Goal: Task Accomplishment & Management: Use online tool/utility

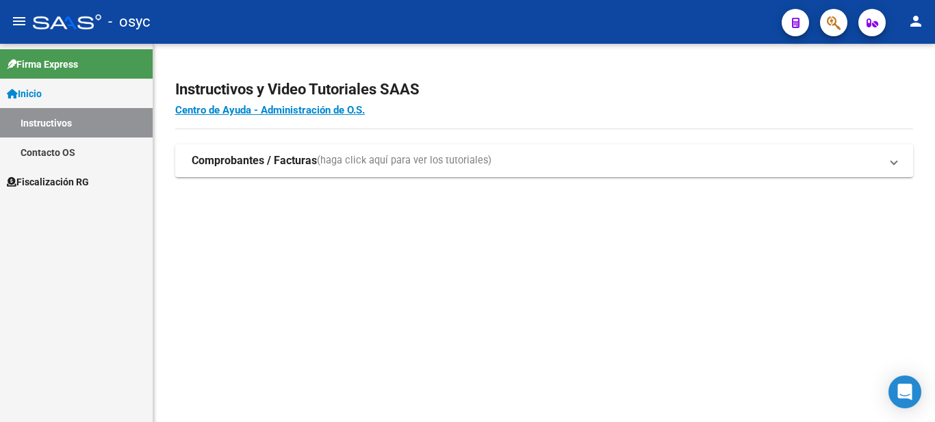
click at [74, 186] on span "Fiscalización RG" at bounding box center [48, 181] width 82 height 15
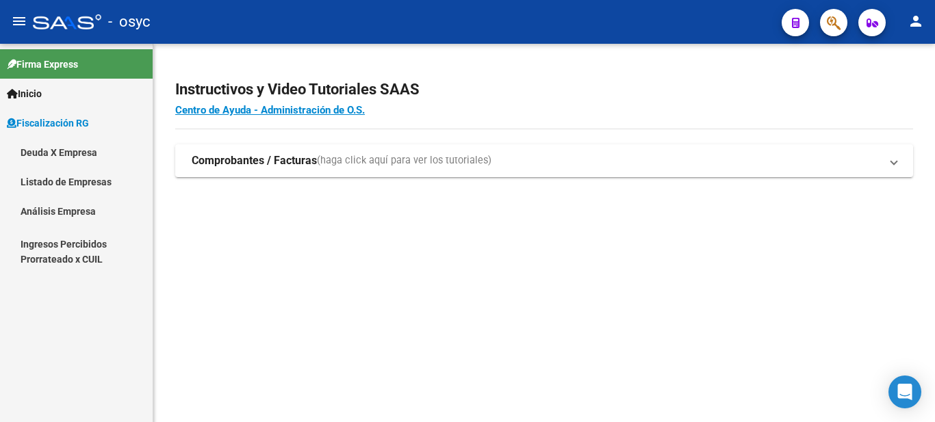
click at [75, 151] on link "Deuda X Empresa" at bounding box center [76, 152] width 153 height 29
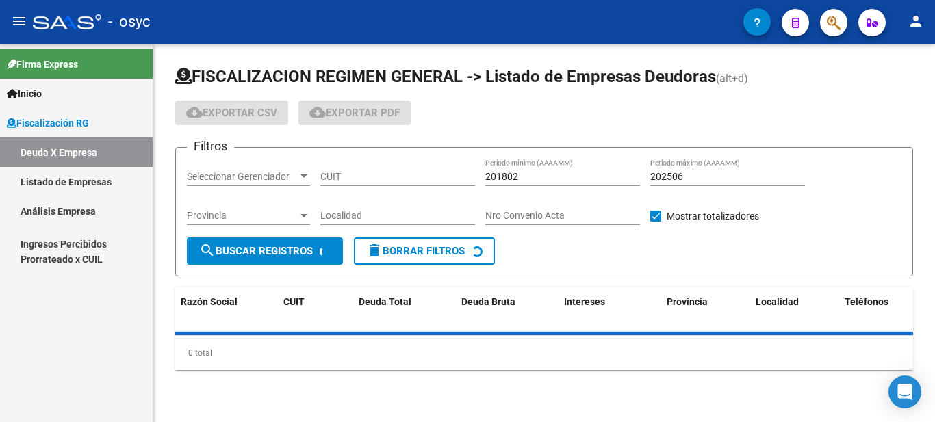
click at [64, 212] on link "Análisis Empresa" at bounding box center [76, 210] width 153 height 29
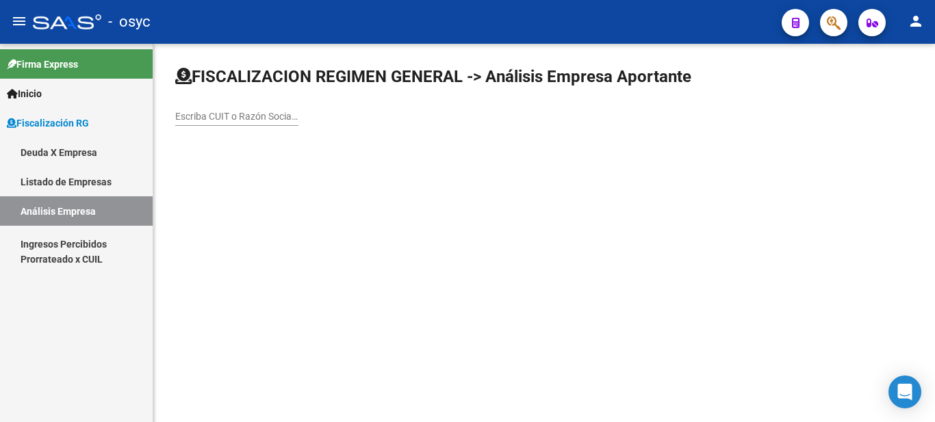
click at [341, 207] on mat-sidenav-content "FISCALIZACION REGIMEN GENERAL -> Análisis Empresa Aportante Escriba CUIT o Razó…" at bounding box center [543, 233] width 781 height 378
click at [257, 116] on input "Escriba CUIT o Razón Social para buscar" at bounding box center [236, 117] width 123 height 12
paste input "30708895268"
type input "30708895268"
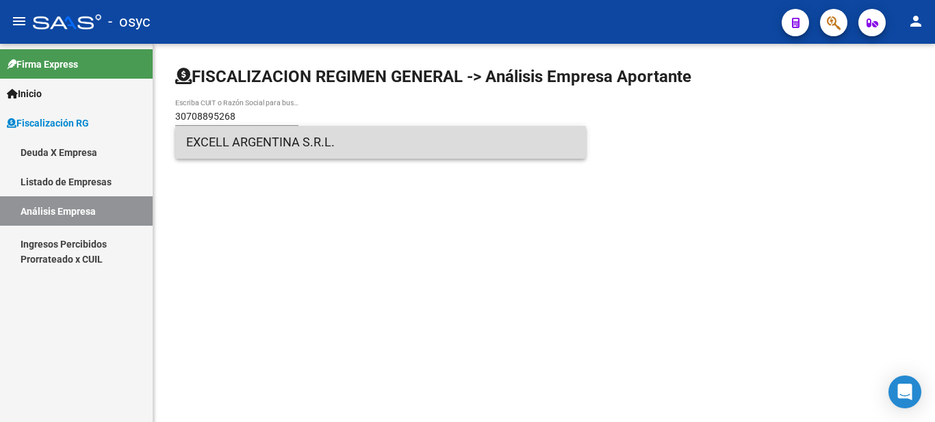
click at [304, 147] on span "EXCELL ARGENTINA S.R.L." at bounding box center [380, 142] width 389 height 33
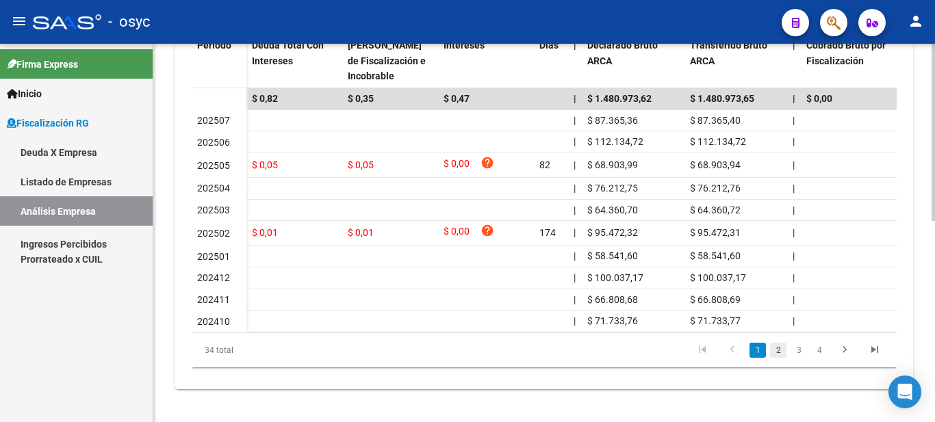
click at [784, 349] on link "2" at bounding box center [778, 350] width 16 height 15
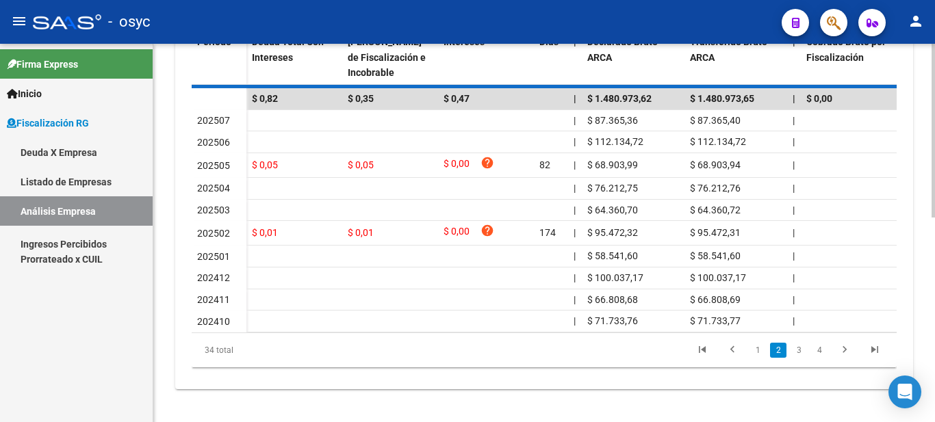
scroll to position [428, 0]
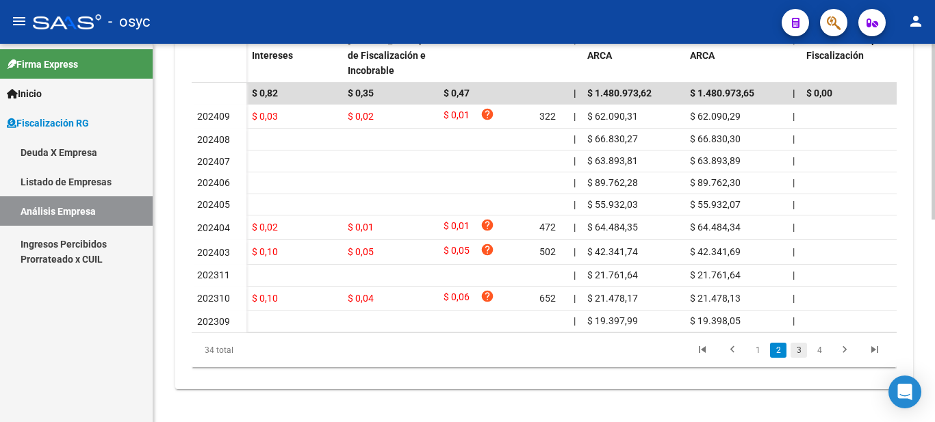
click at [794, 358] on link "3" at bounding box center [798, 350] width 16 height 15
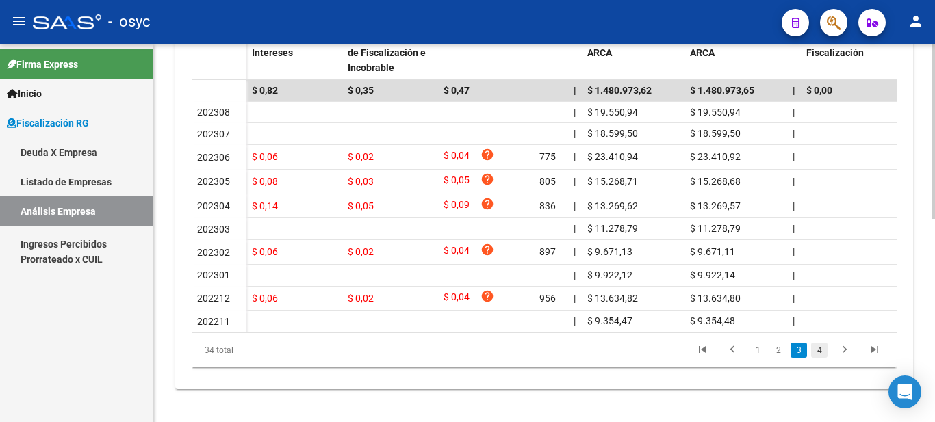
click at [821, 358] on link "4" at bounding box center [819, 350] width 16 height 15
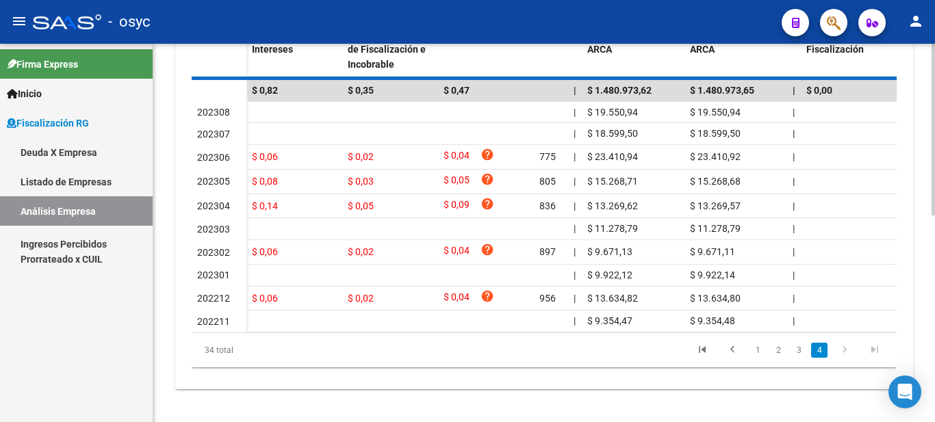
scroll to position [295, 0]
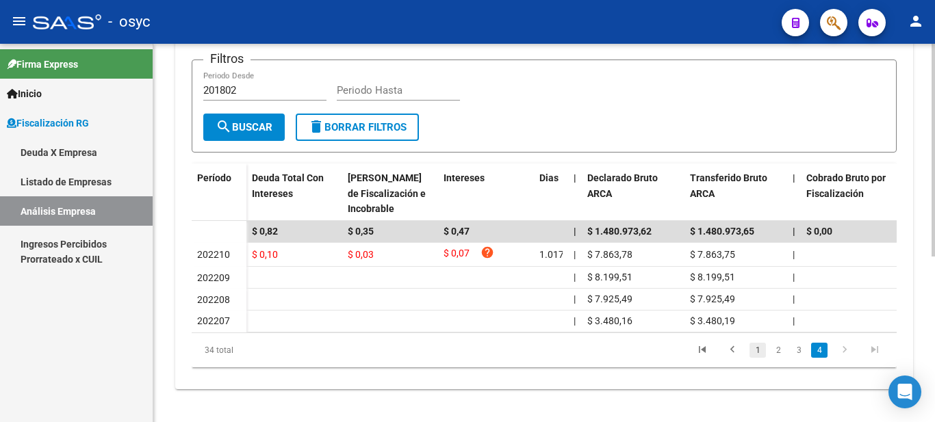
click at [763, 347] on link "1" at bounding box center [757, 350] width 16 height 15
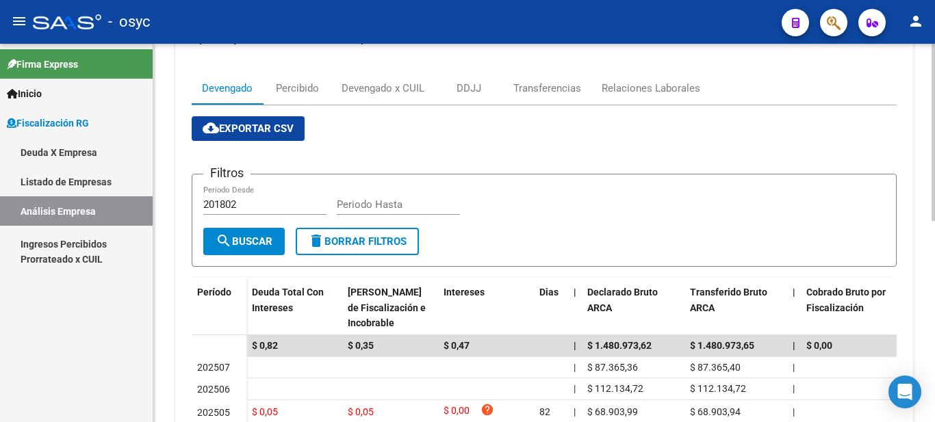
scroll to position [18, 0]
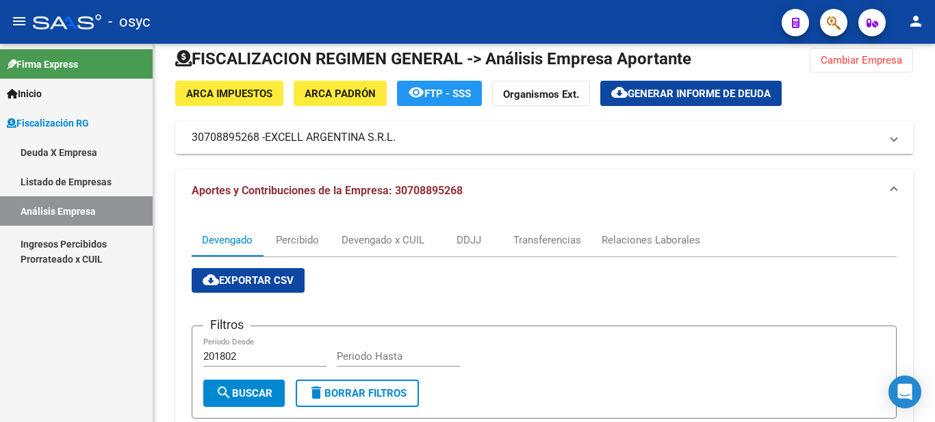
click at [75, 213] on link "Análisis Empresa" at bounding box center [76, 210] width 153 height 29
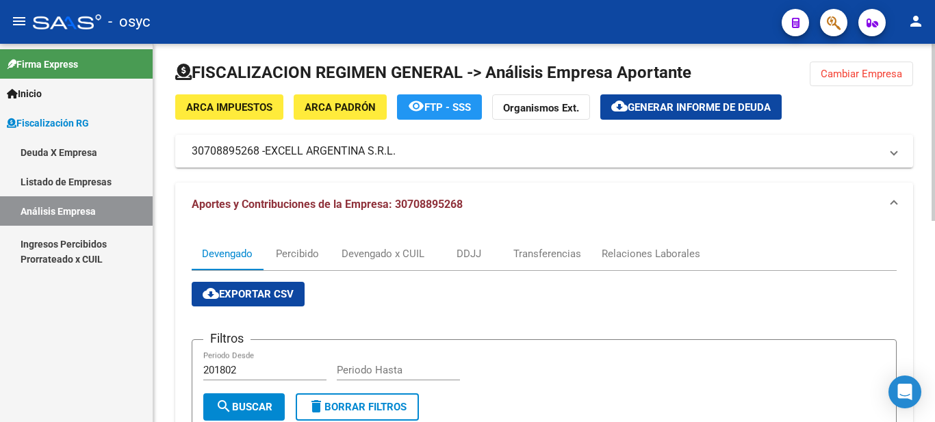
scroll to position [0, 0]
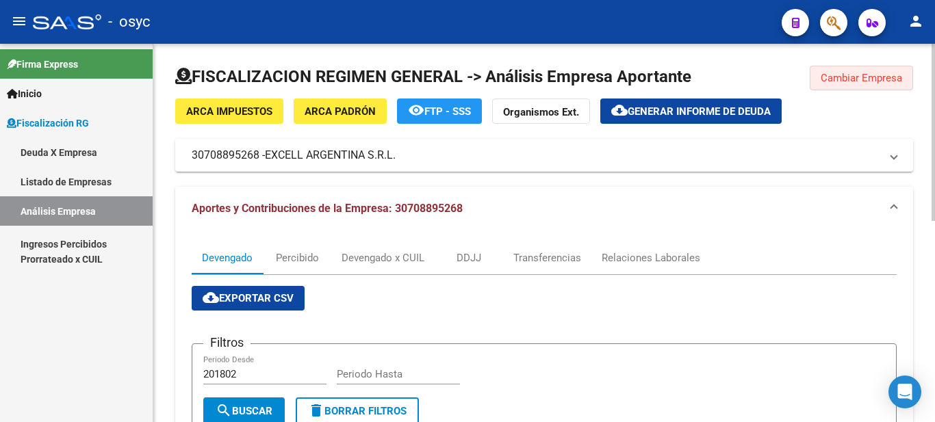
click at [872, 79] on span "Cambiar Empresa" at bounding box center [860, 78] width 81 height 12
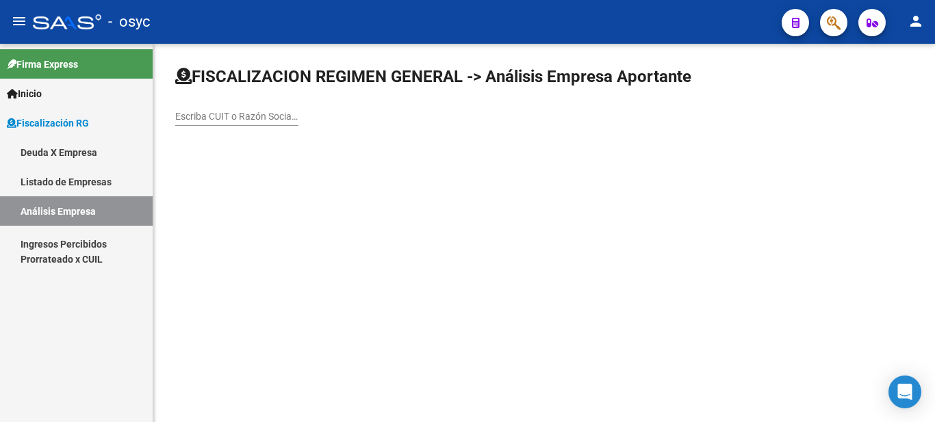
click at [222, 116] on input "Escriba CUIT o Razón Social para buscar" at bounding box center [236, 117] width 123 height 12
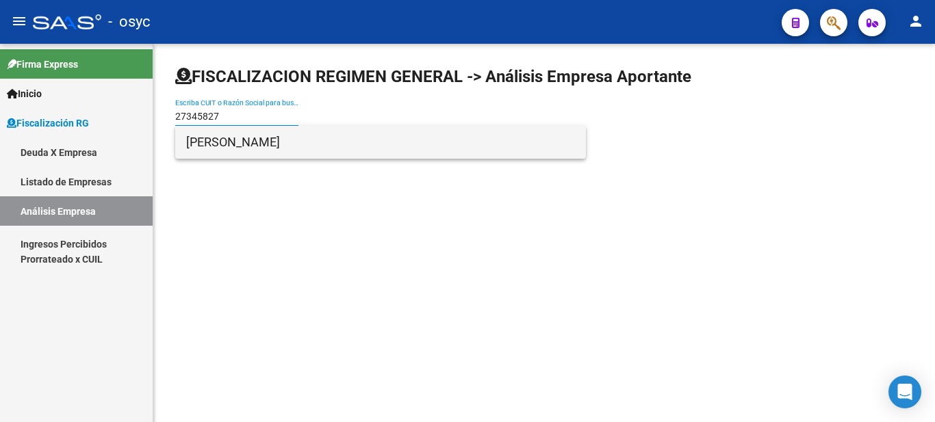
type input "27345827"
click at [275, 138] on span "[PERSON_NAME]" at bounding box center [380, 142] width 389 height 33
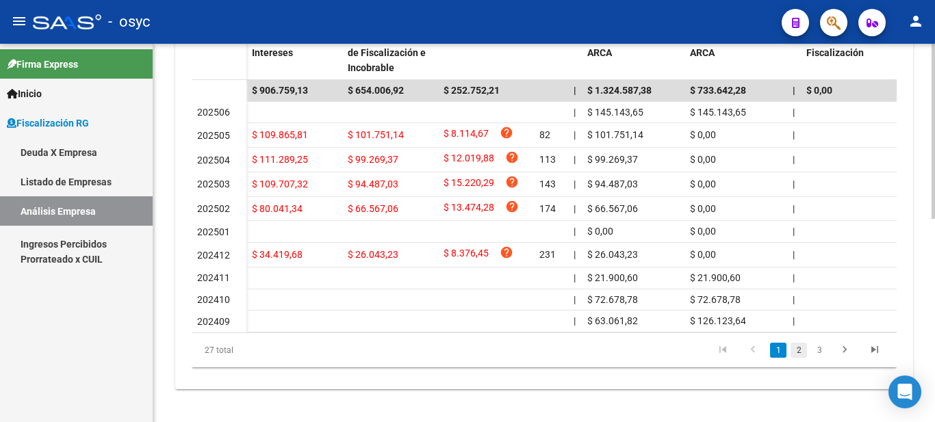
click at [805, 355] on link "2" at bounding box center [798, 350] width 16 height 15
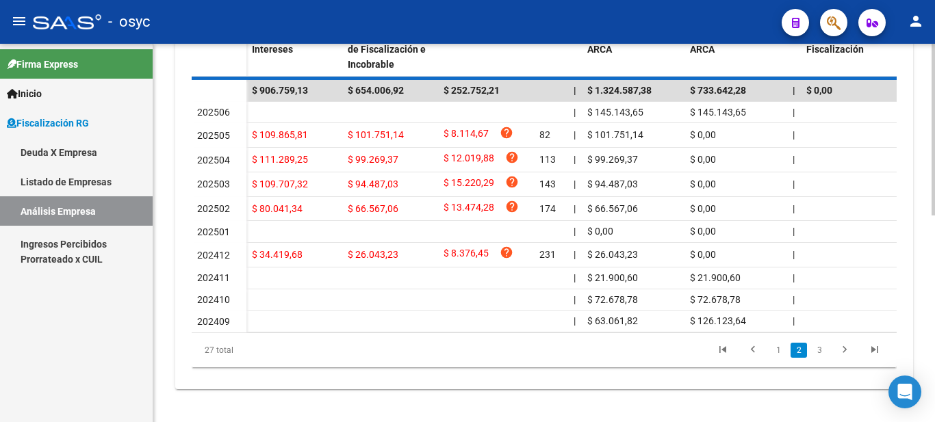
scroll to position [435, 0]
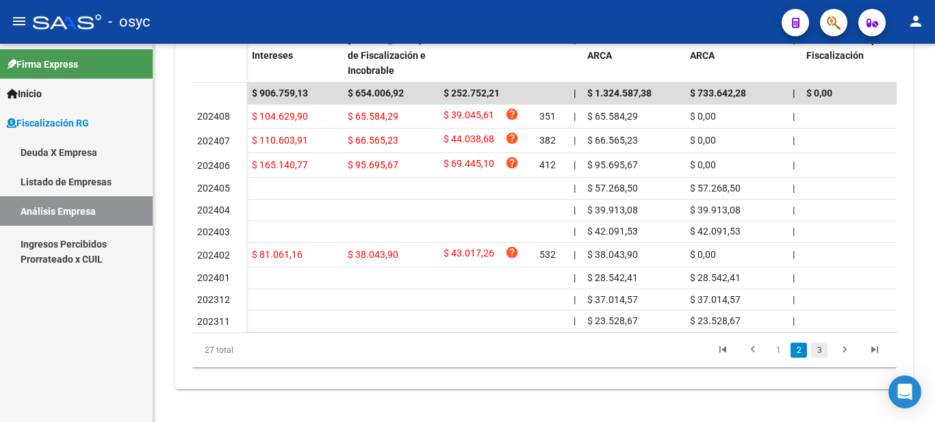
click at [823, 354] on link "3" at bounding box center [819, 350] width 16 height 15
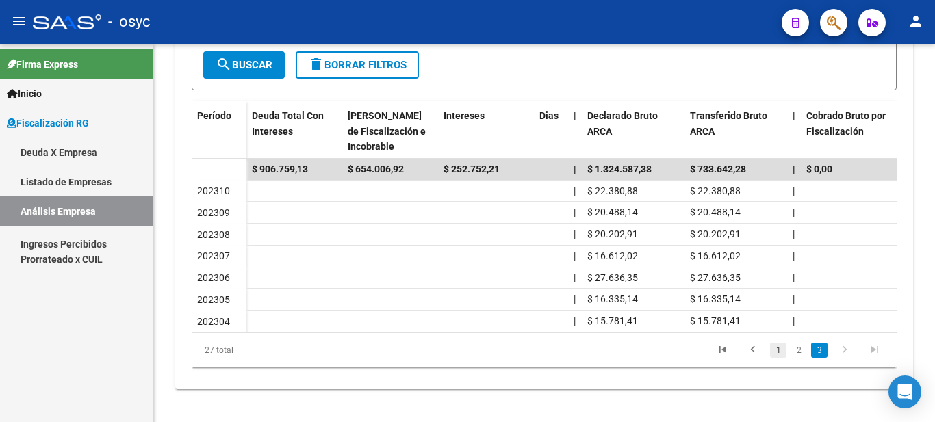
click at [782, 354] on link "1" at bounding box center [778, 350] width 16 height 15
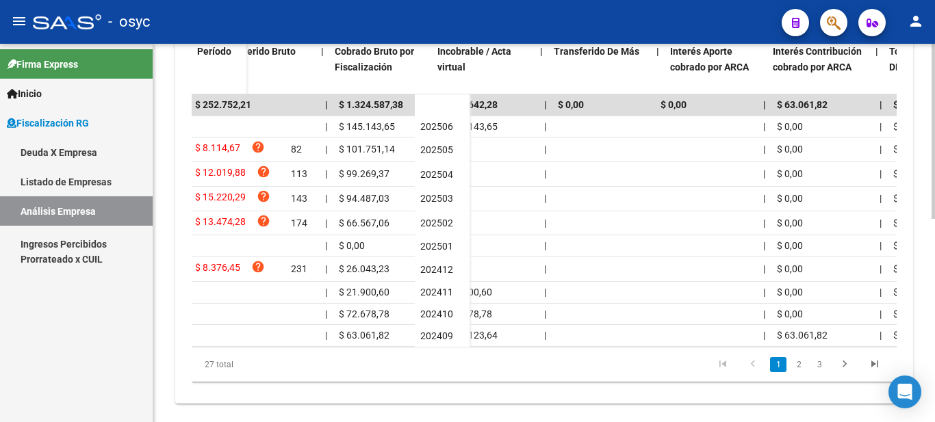
scroll to position [0, 500]
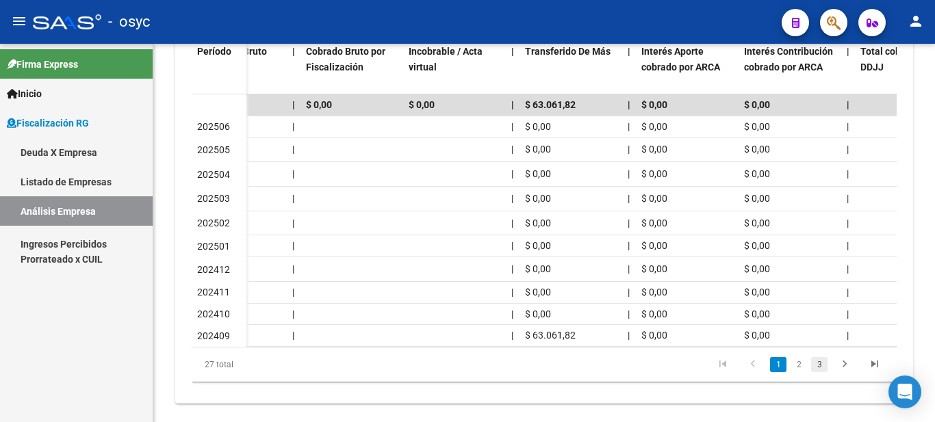
click at [824, 372] on link "3" at bounding box center [819, 364] width 16 height 15
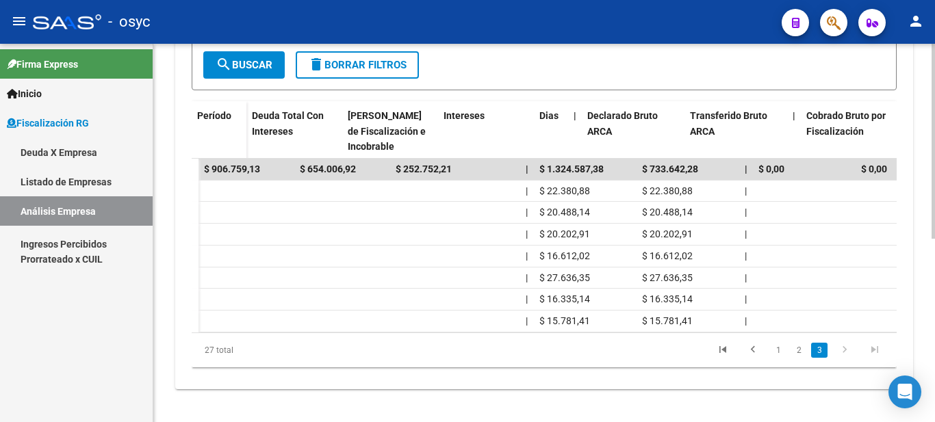
scroll to position [0, 0]
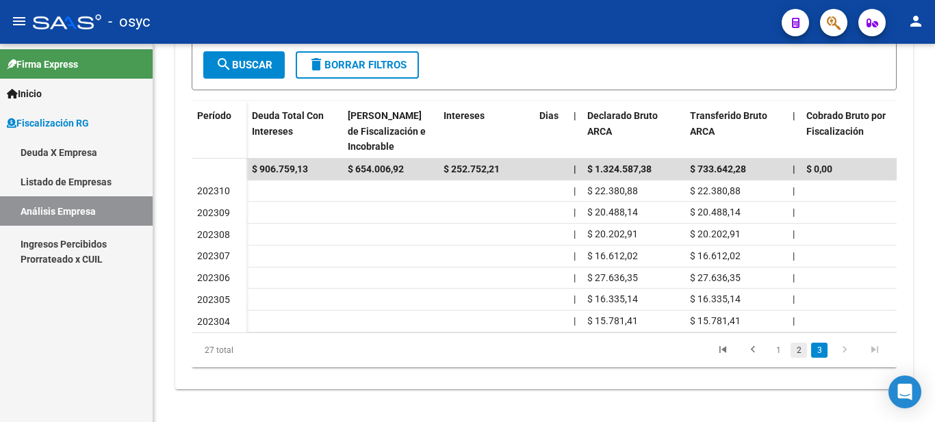
click at [798, 351] on link "2" at bounding box center [798, 350] width 16 height 15
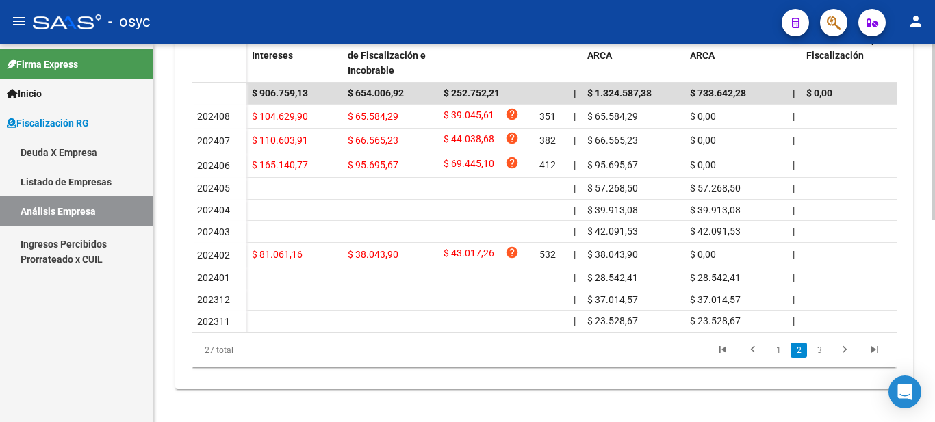
scroll to position [435, 0]
click at [772, 350] on link "1" at bounding box center [778, 350] width 16 height 15
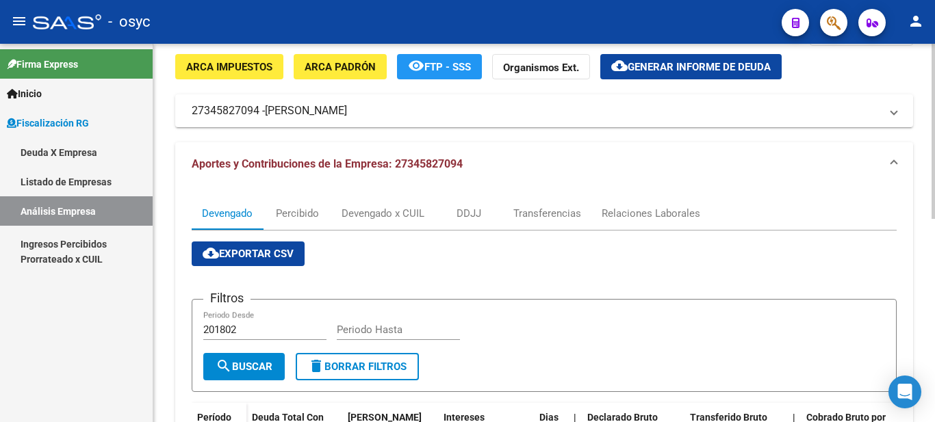
scroll to position [25, 0]
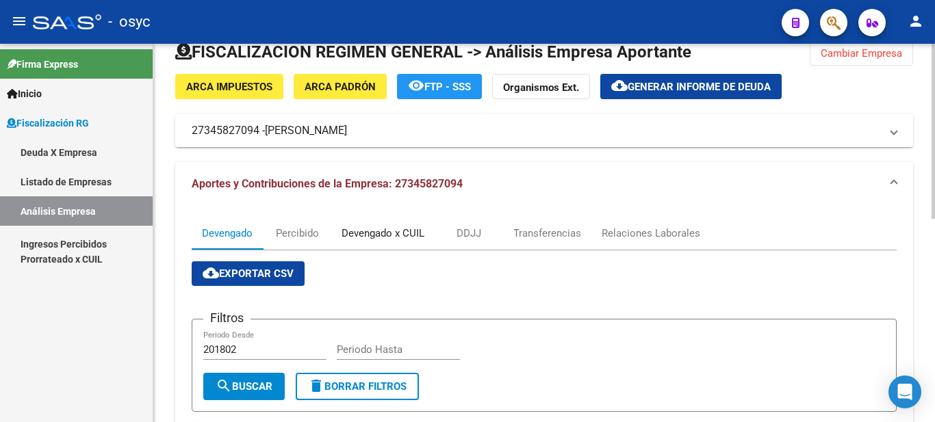
click at [389, 231] on div "Devengado x CUIL" at bounding box center [382, 233] width 83 height 15
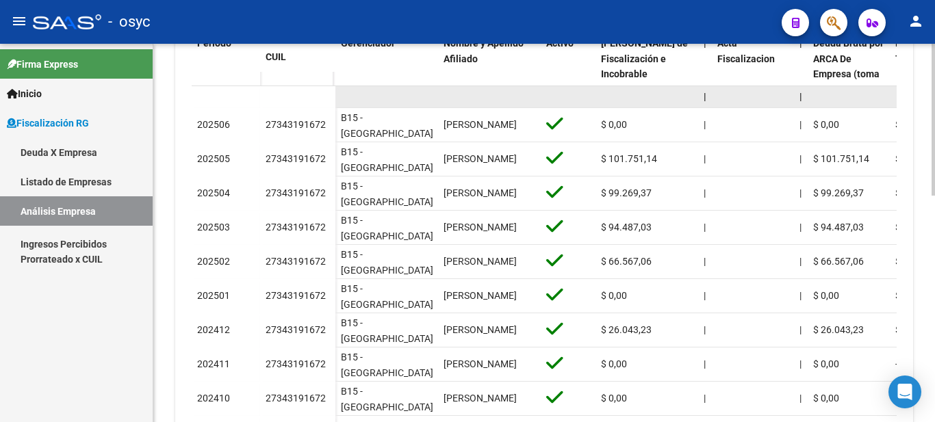
scroll to position [358, 0]
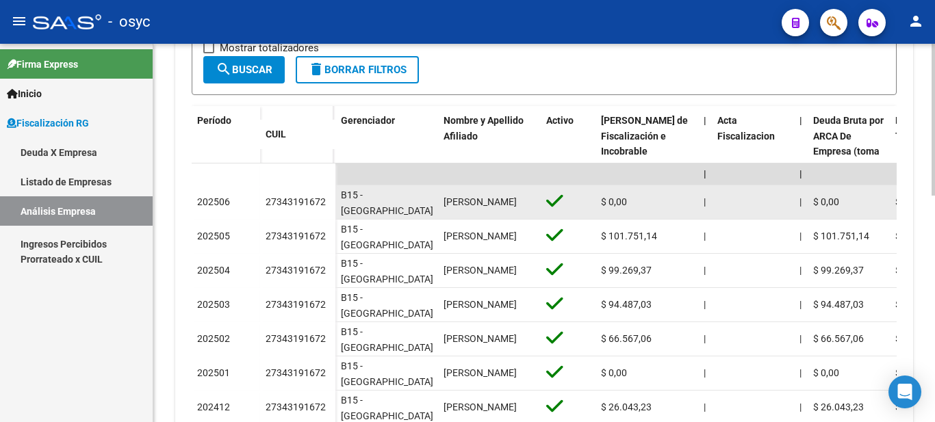
click at [302, 196] on div "27343191672" at bounding box center [295, 202] width 60 height 16
copy div "27343191672"
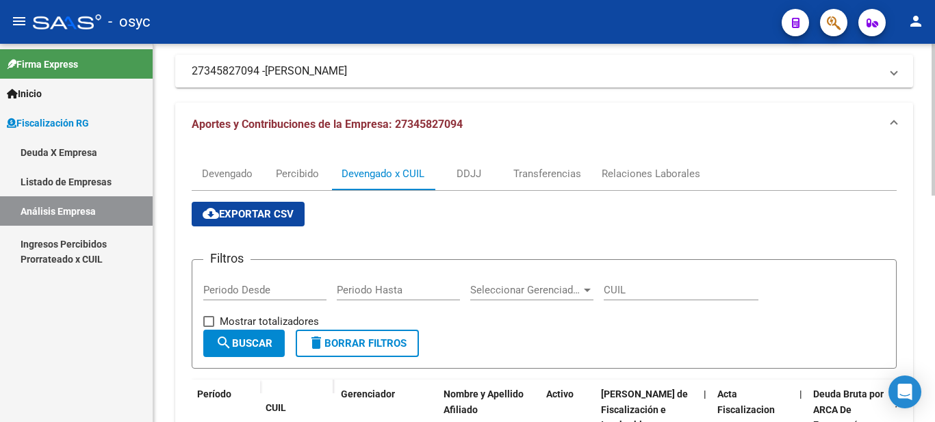
scroll to position [0, 0]
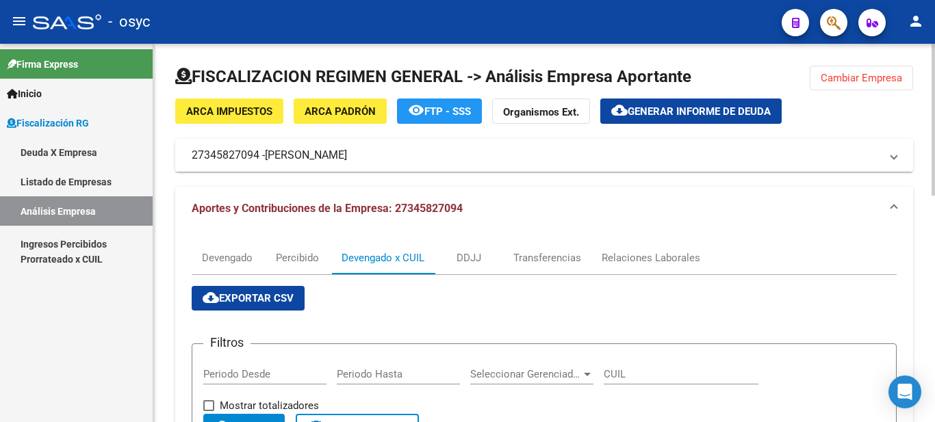
click at [220, 158] on mat-panel-title "27345827094 - [PERSON_NAME]" at bounding box center [536, 155] width 688 height 15
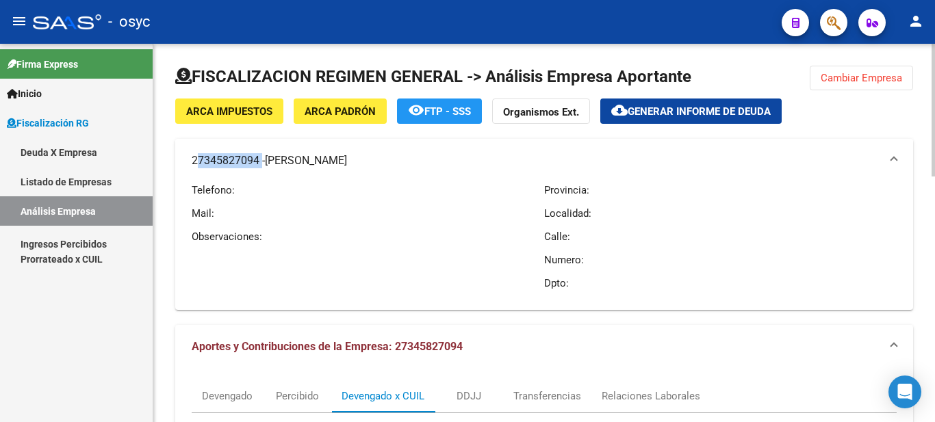
drag, startPoint x: 259, startPoint y: 161, endPoint x: 187, endPoint y: 159, distance: 71.2
click at [187, 159] on mat-expansion-panel-header "27345827094 - [PERSON_NAME]" at bounding box center [544, 161] width 738 height 44
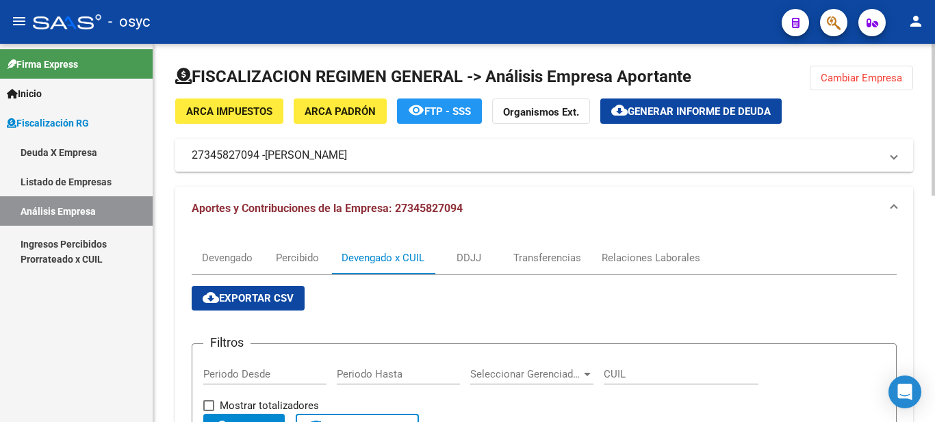
drag, startPoint x: 213, startPoint y: 165, endPoint x: 202, endPoint y: 151, distance: 18.5
click at [202, 151] on mat-panel-title "27345827094 - [PERSON_NAME]" at bounding box center [536, 155] width 688 height 15
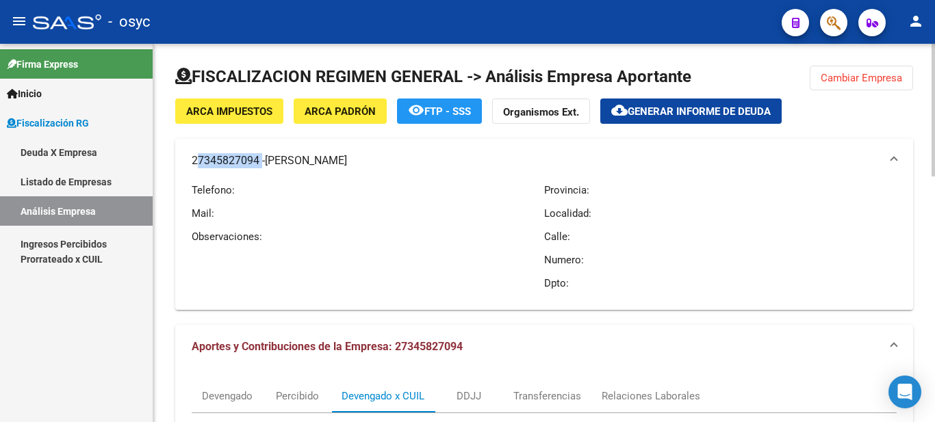
drag, startPoint x: 189, startPoint y: 151, endPoint x: 258, endPoint y: 163, distance: 70.1
click at [258, 163] on mat-expansion-panel-header "27345827094 - [PERSON_NAME]" at bounding box center [544, 161] width 738 height 44
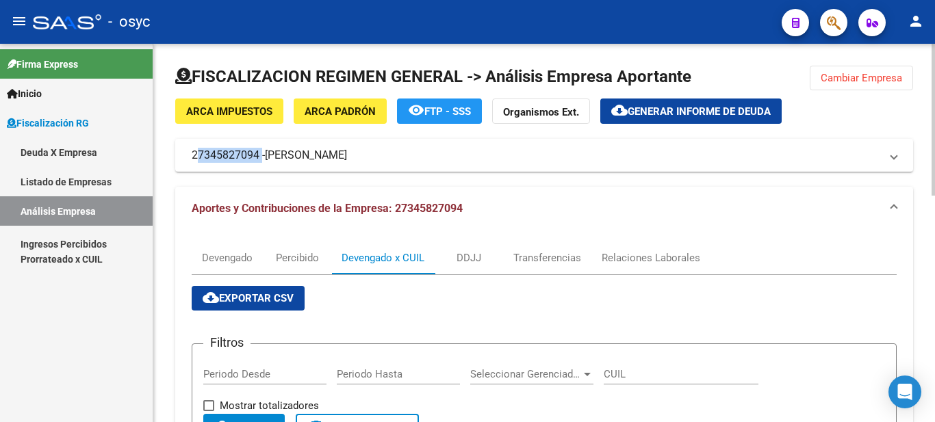
copy mat-panel-title "27345827094"
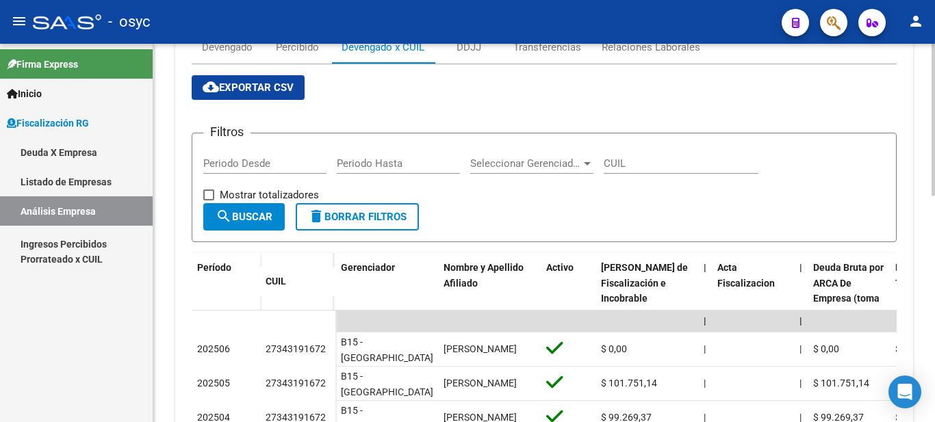
scroll to position [89, 0]
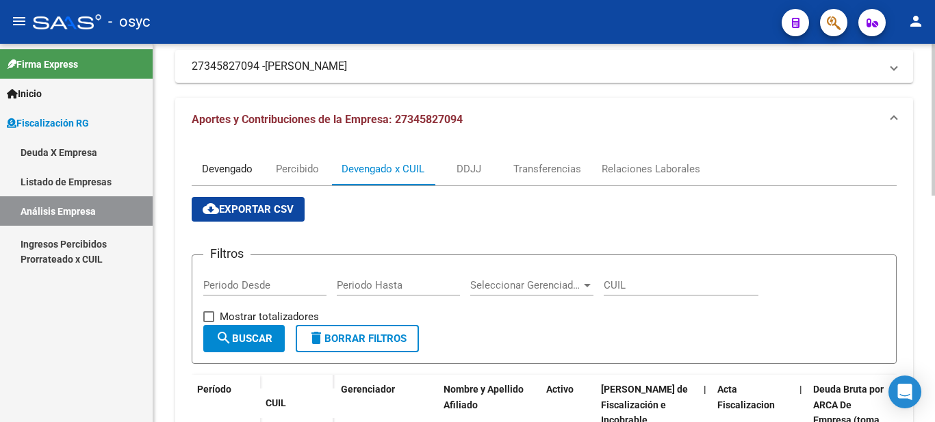
click at [226, 168] on div "Devengado" at bounding box center [227, 168] width 51 height 15
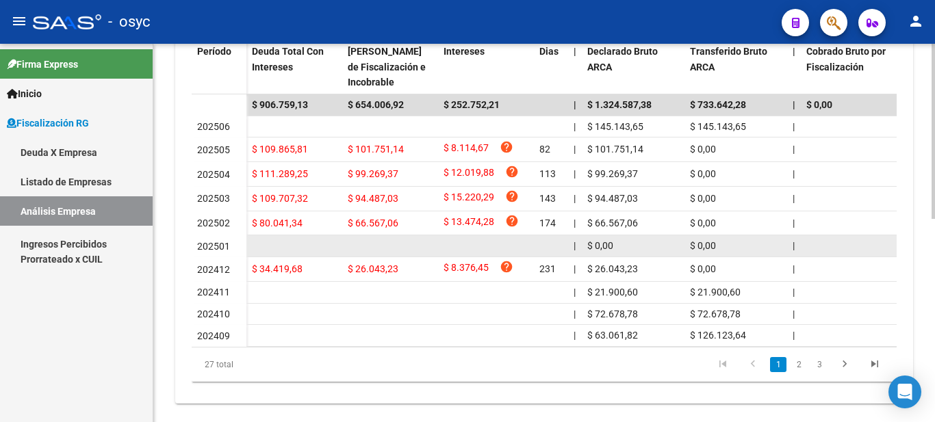
scroll to position [397, 0]
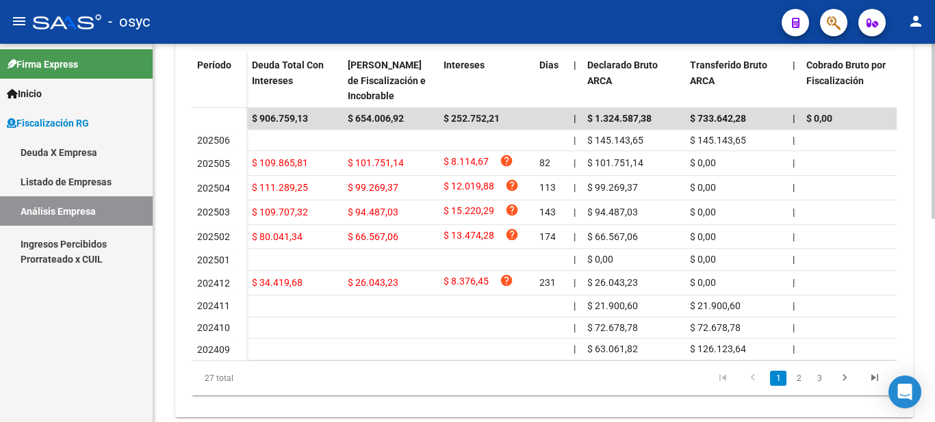
click at [808, 390] on ul "1 2 3" at bounding box center [798, 378] width 182 height 23
click at [801, 390] on li "2" at bounding box center [798, 378] width 21 height 23
click at [795, 386] on link "2" at bounding box center [798, 378] width 16 height 15
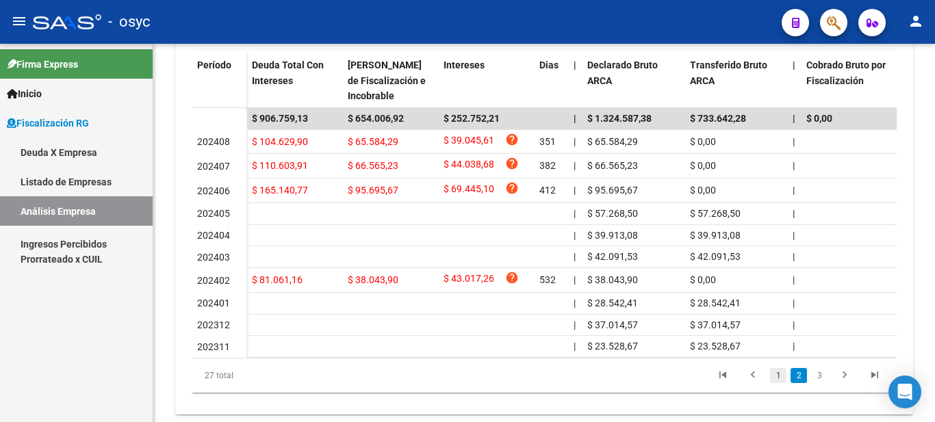
click at [783, 383] on link "1" at bounding box center [778, 375] width 16 height 15
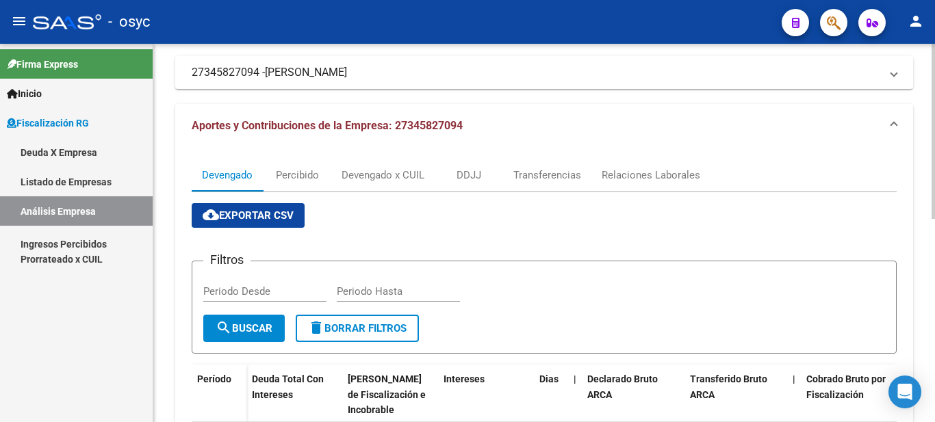
scroll to position [0, 0]
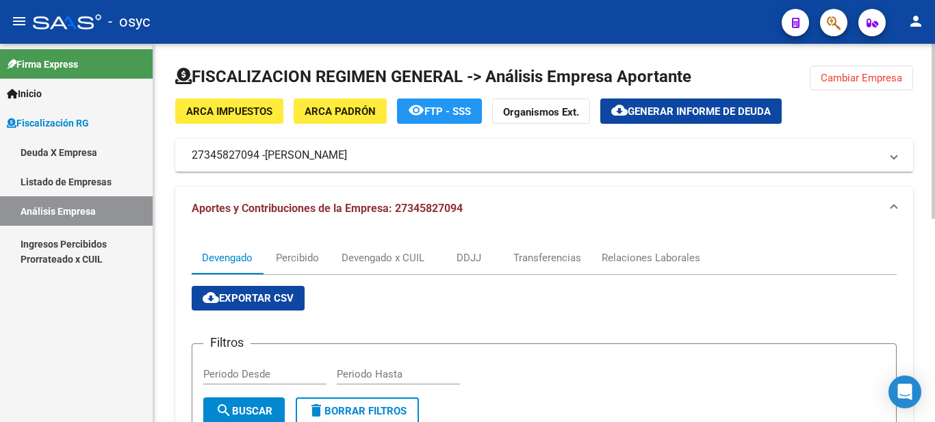
click at [684, 111] on span "Generar informe de deuda" at bounding box center [698, 111] width 143 height 12
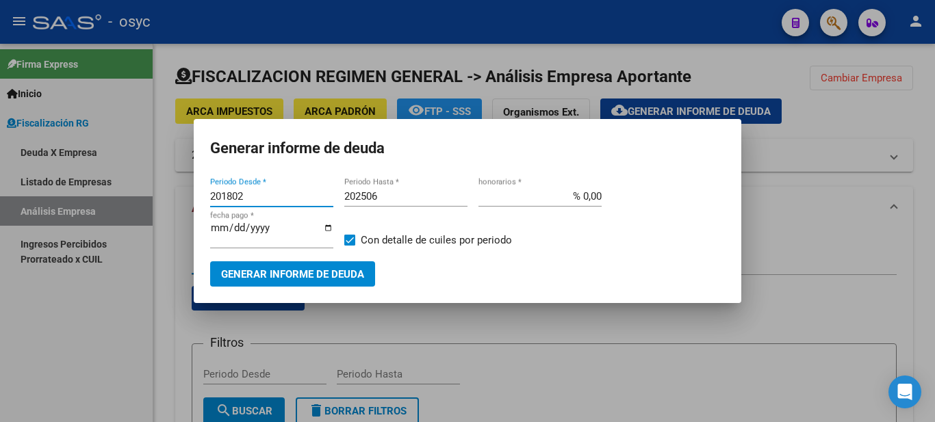
click at [252, 199] on input "201802" at bounding box center [271, 196] width 123 height 12
type input "202402"
type input "202505"
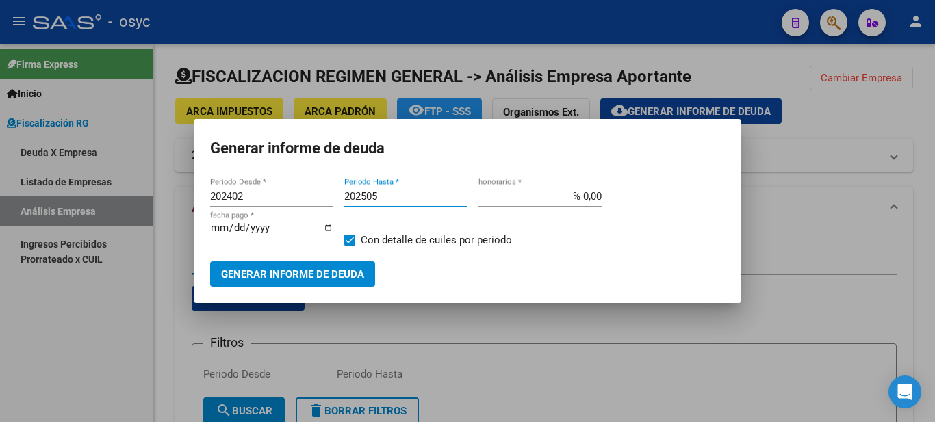
click at [317, 274] on span "Generar informe de deuda" at bounding box center [292, 274] width 143 height 12
